Goal: Task Accomplishment & Management: Complete application form

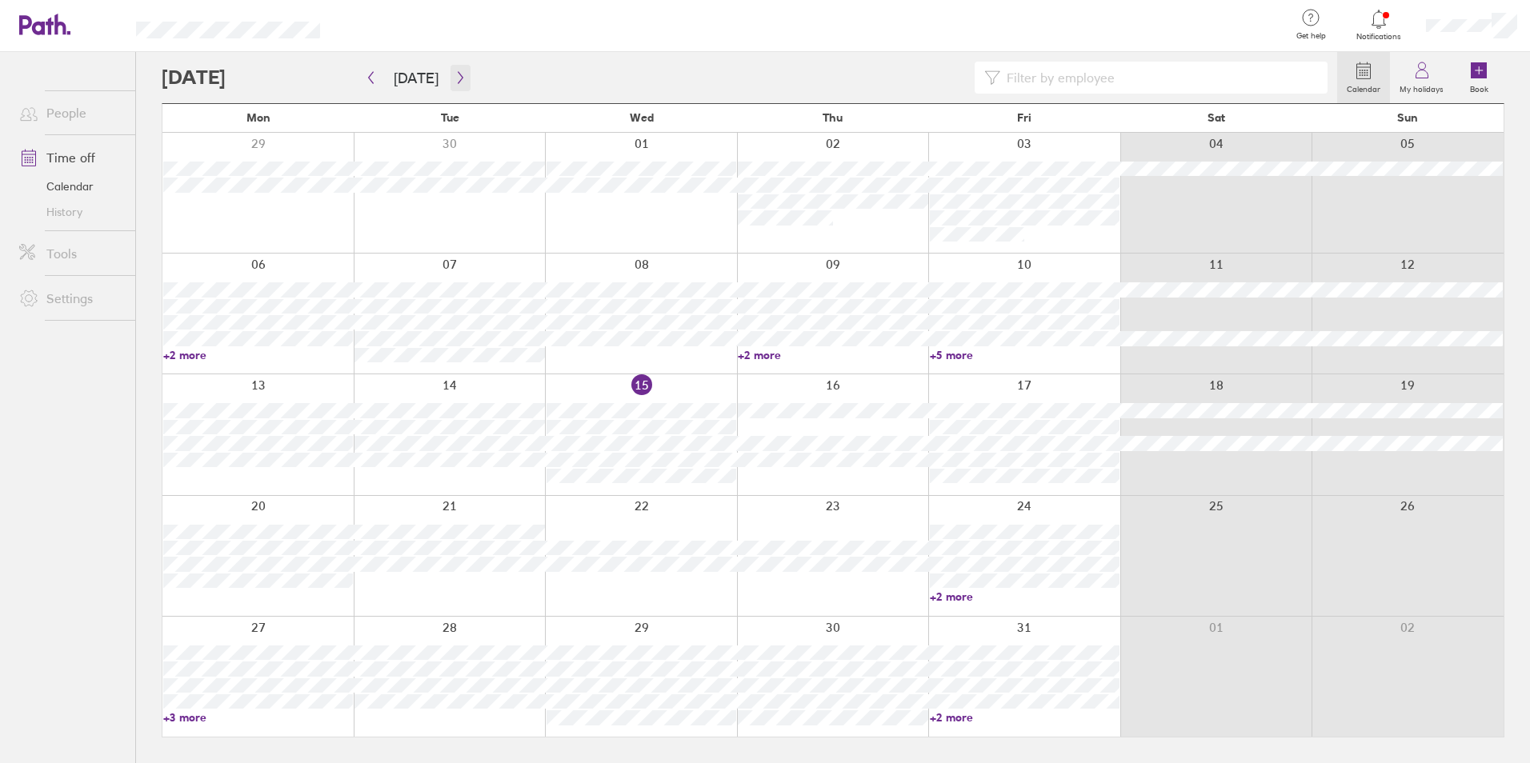
click at [454, 76] on icon "button" at bounding box center [460, 77] width 12 height 13
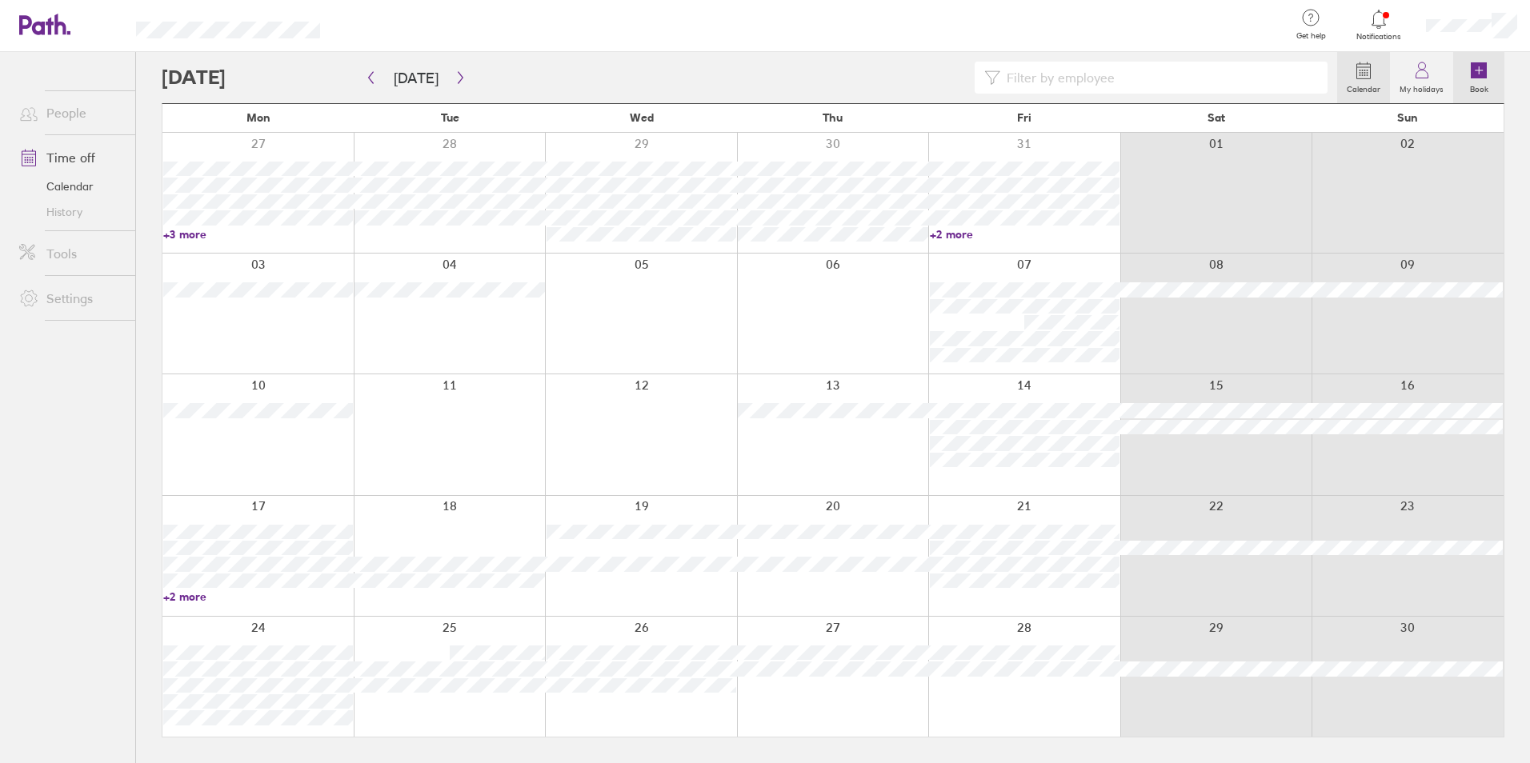
click at [1479, 73] on icon at bounding box center [1479, 70] width 0 height 7
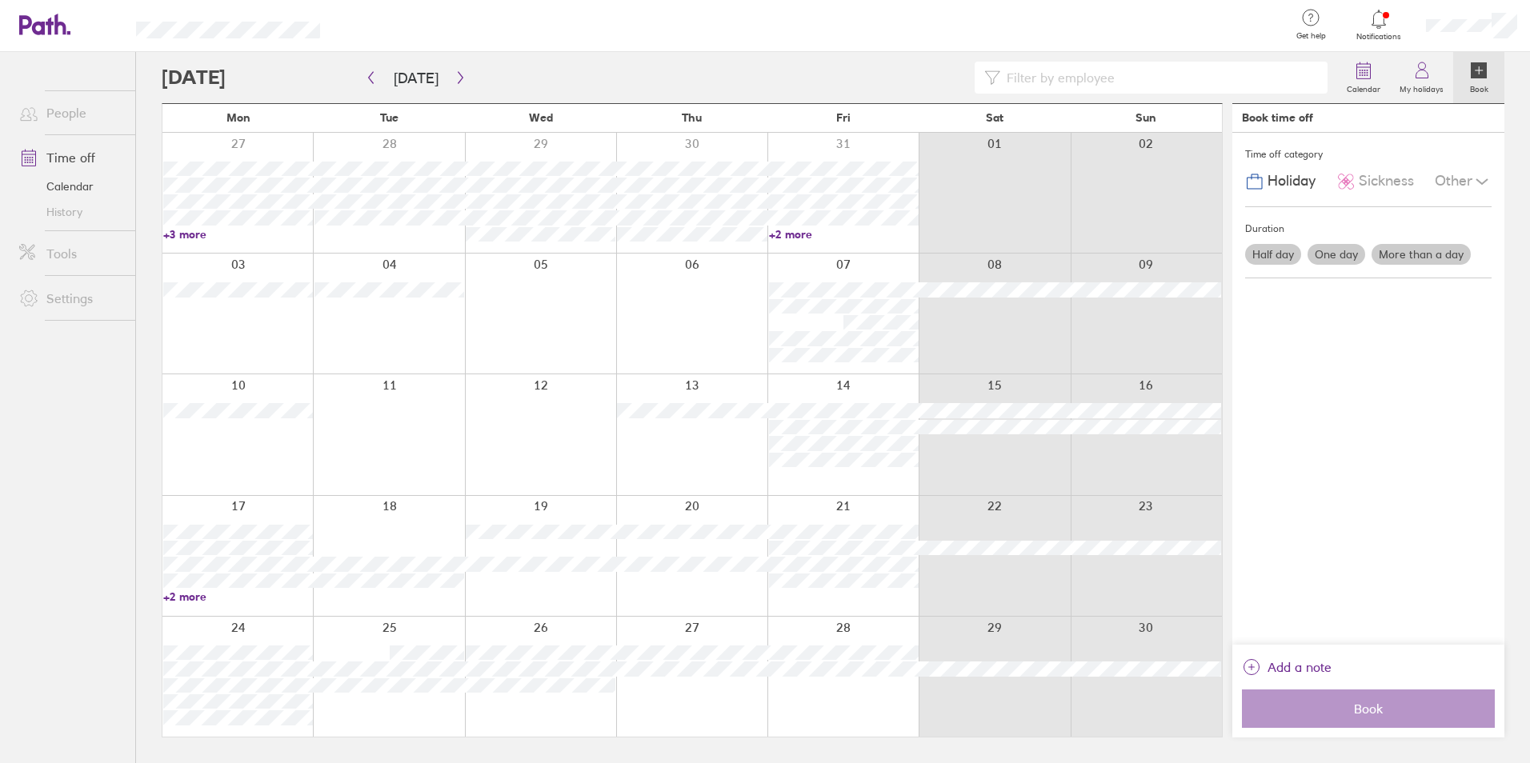
click at [1411, 252] on label "More than a day" at bounding box center [1420, 254] width 99 height 21
click at [0, 0] on input "More than a day" at bounding box center [0, 0] width 0 height 0
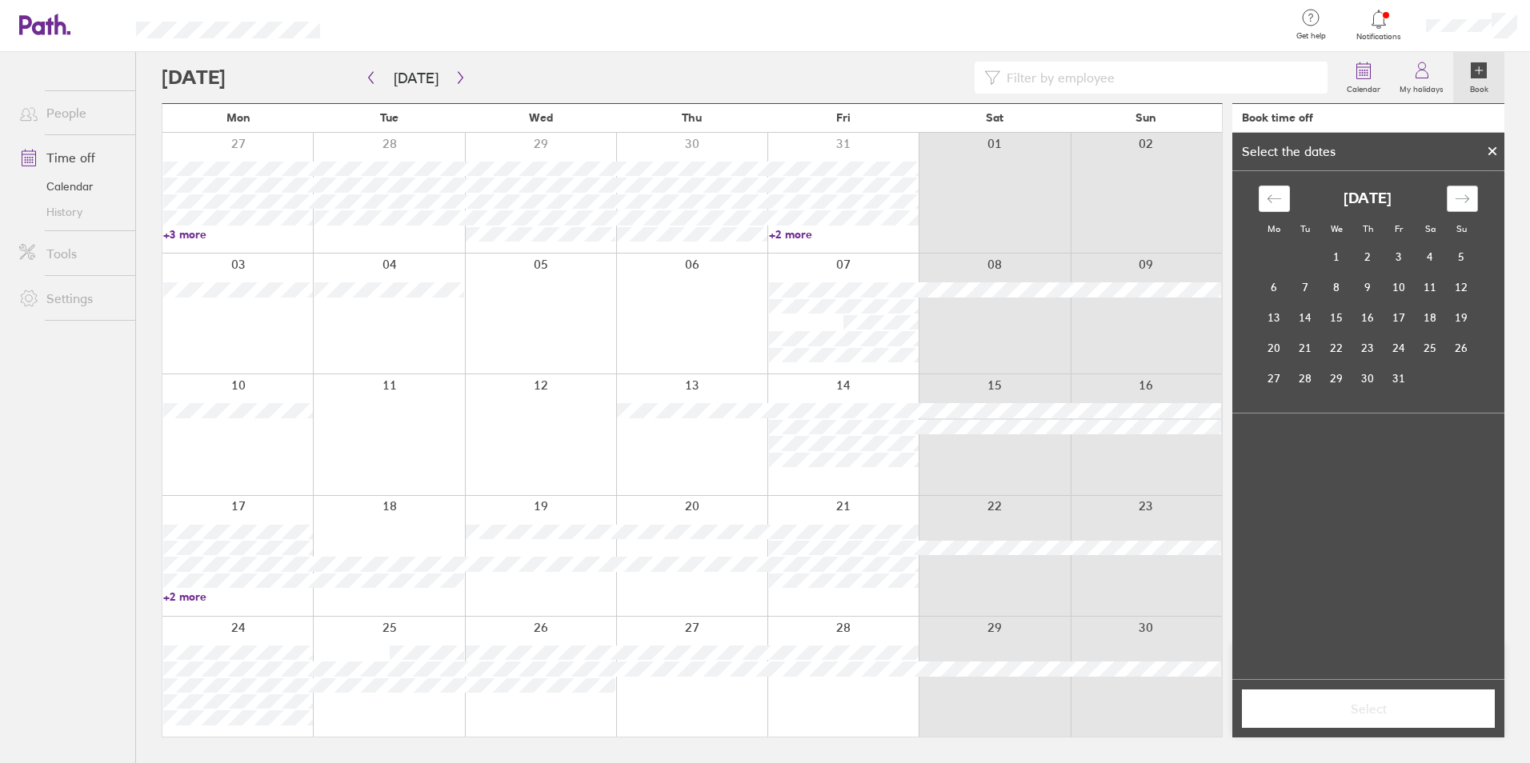
click at [1462, 201] on icon "Move forward to switch to the next month." at bounding box center [1462, 198] width 15 height 15
click at [1279, 317] on td "10" at bounding box center [1274, 317] width 31 height 30
click at [1303, 313] on td "11" at bounding box center [1305, 317] width 31 height 30
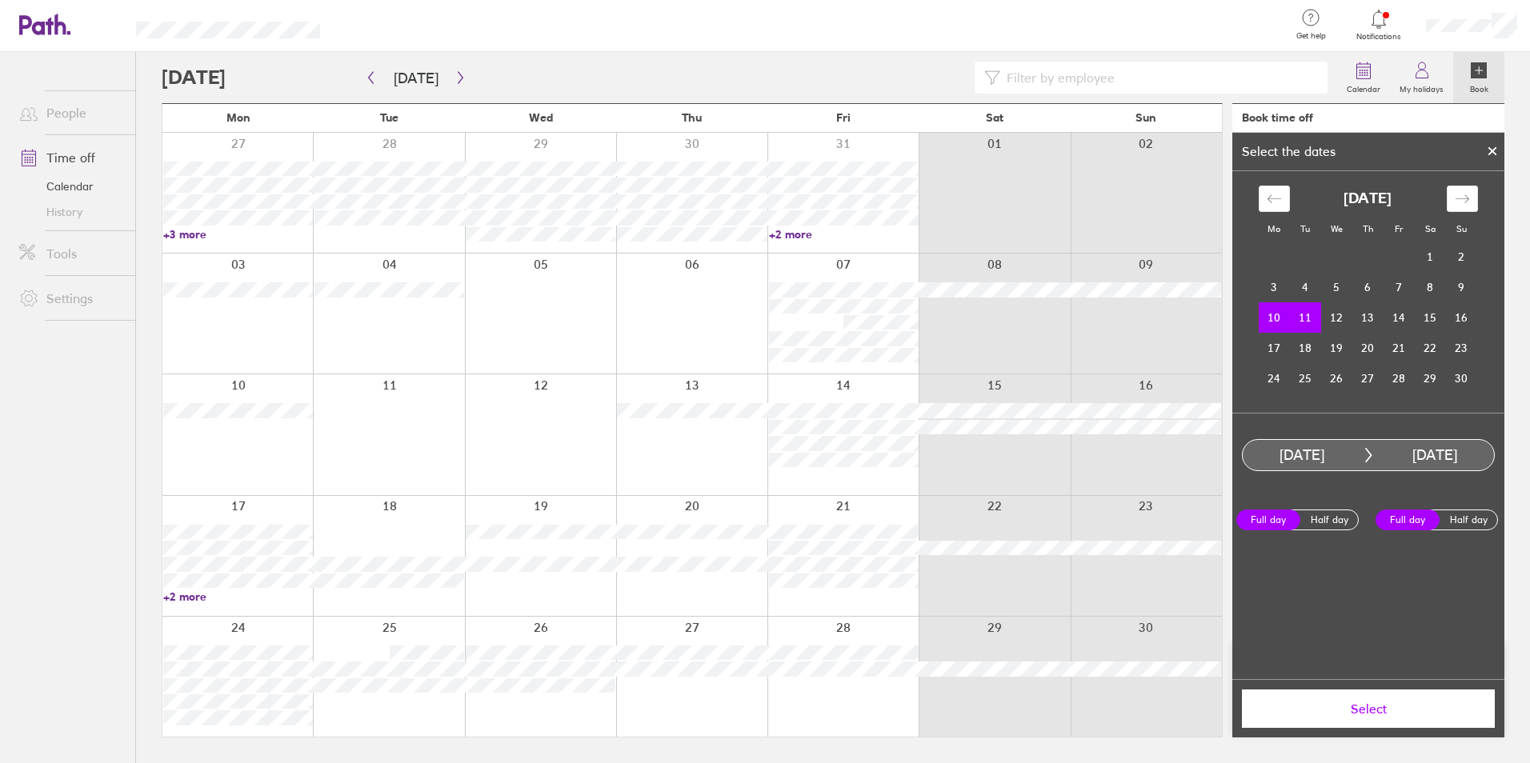
click at [1374, 709] on span "Select" at bounding box center [1368, 709] width 230 height 14
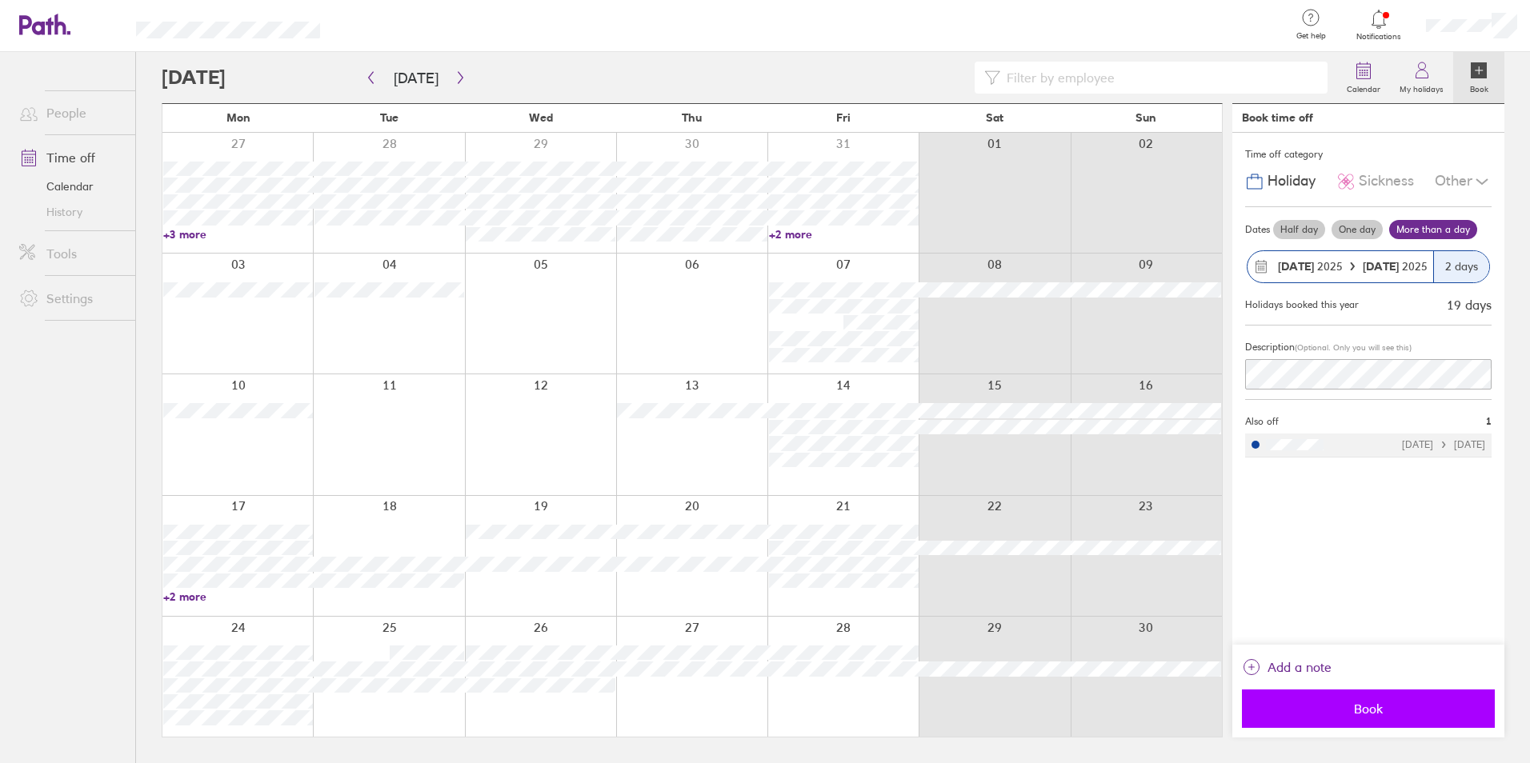
click at [1381, 711] on span "Book" at bounding box center [1368, 709] width 230 height 14
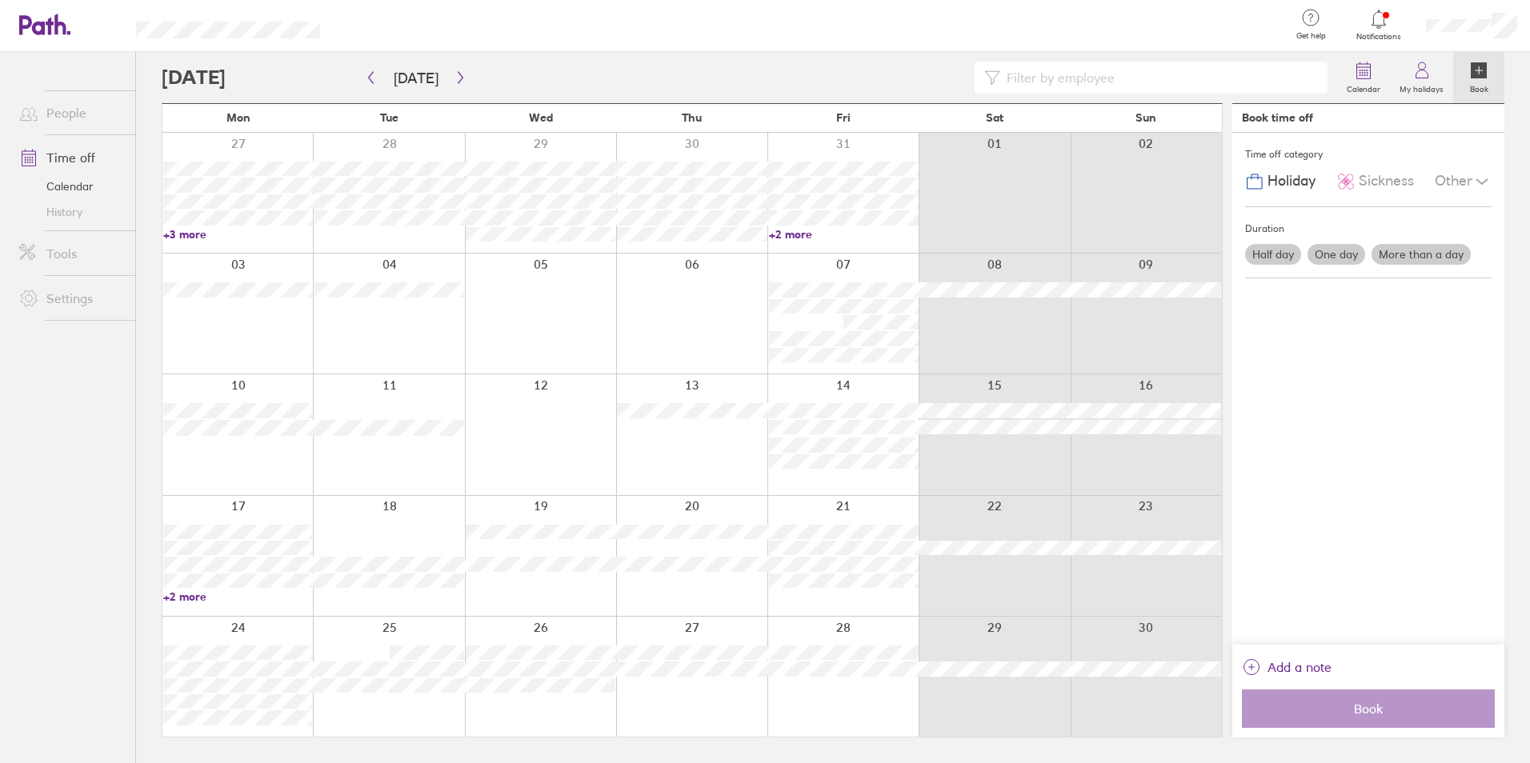
click at [1333, 527] on div "Time off category Holiday Sickness Other Duration Half day One day More than a …" at bounding box center [1368, 389] width 272 height 512
click at [972, 493] on div at bounding box center [994, 434] width 151 height 120
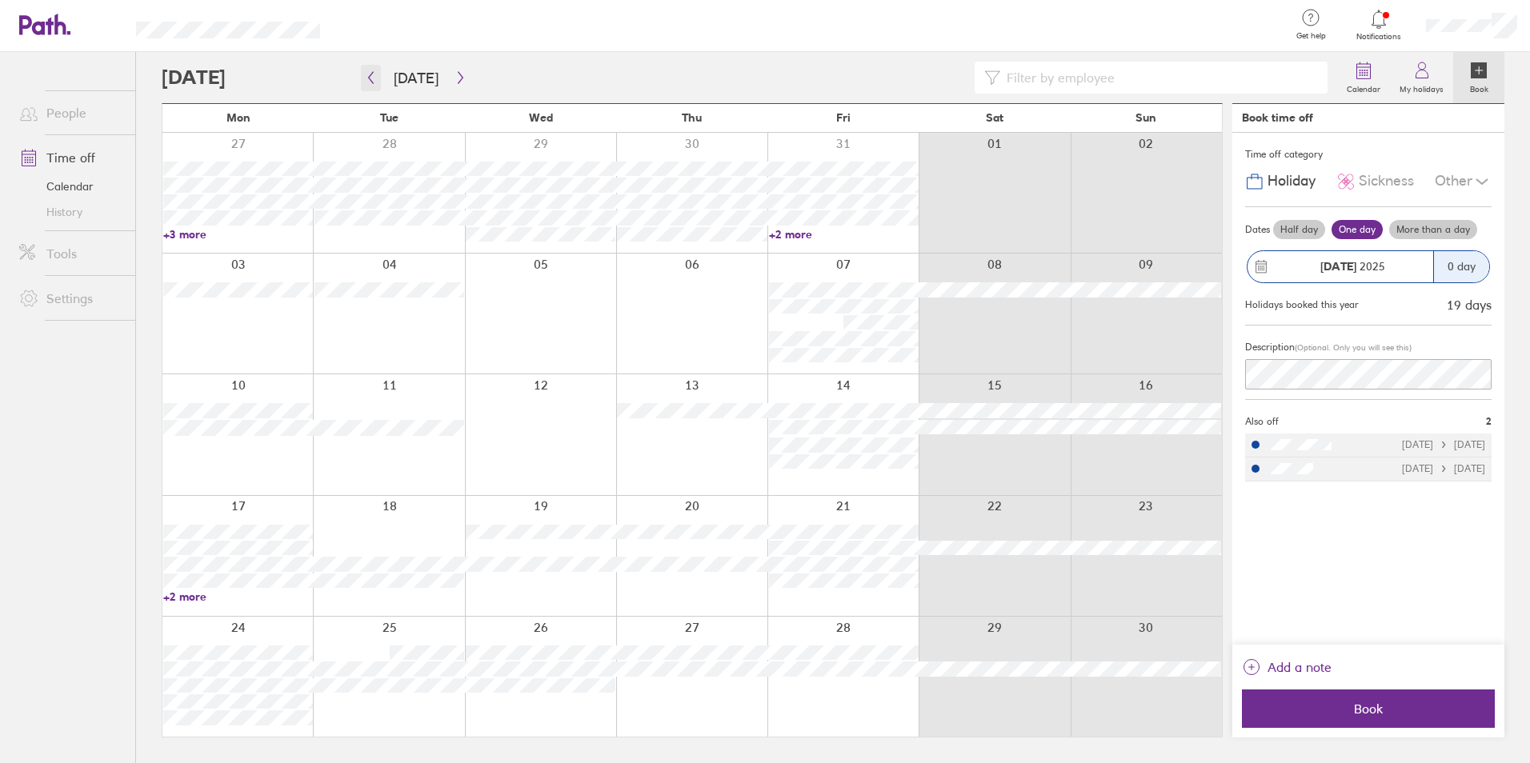
click at [371, 84] on button "button" at bounding box center [371, 78] width 20 height 26
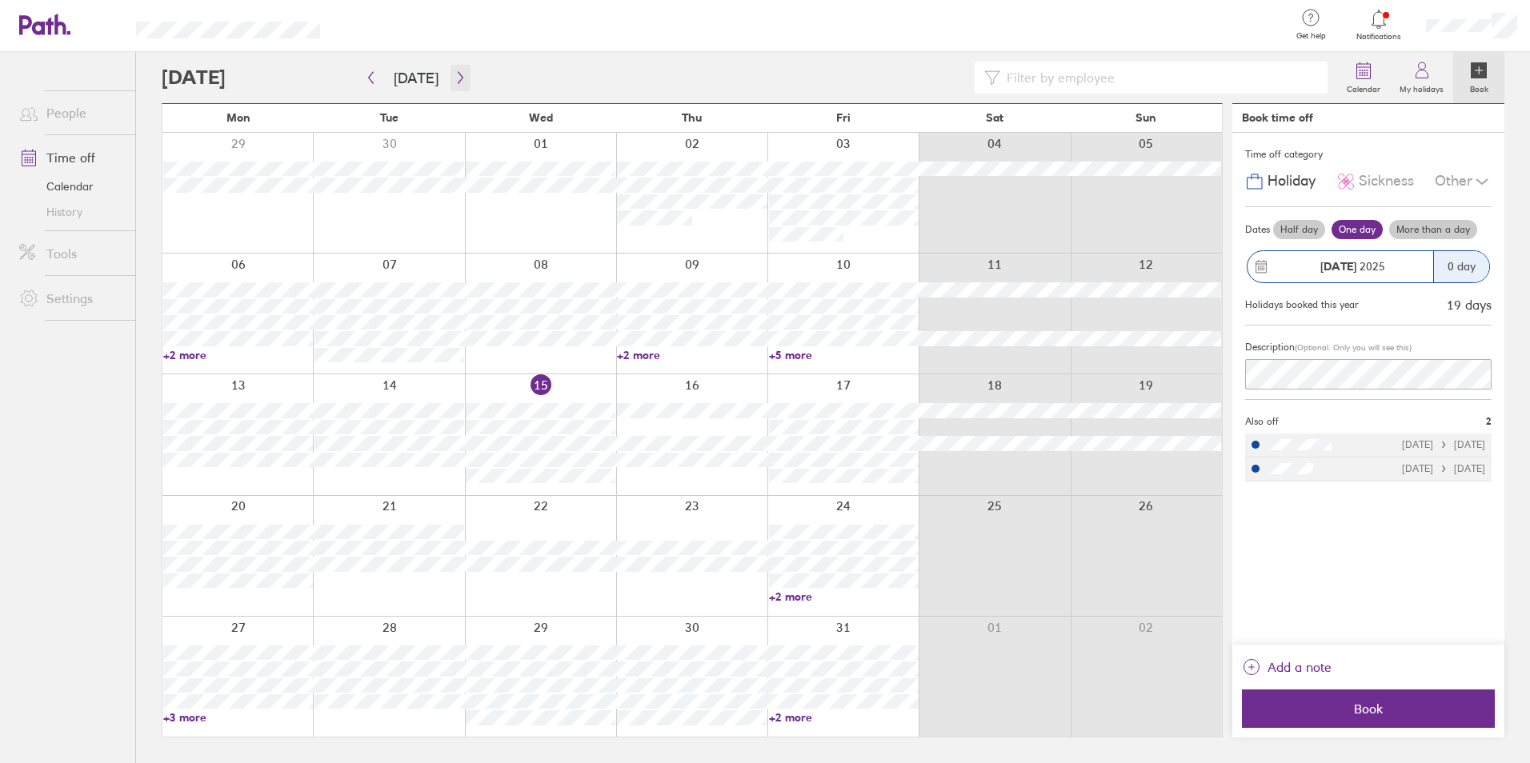
click at [455, 84] on button "button" at bounding box center [460, 78] width 20 height 26
